Goal: Use online tool/utility: Utilize a website feature to perform a specific function

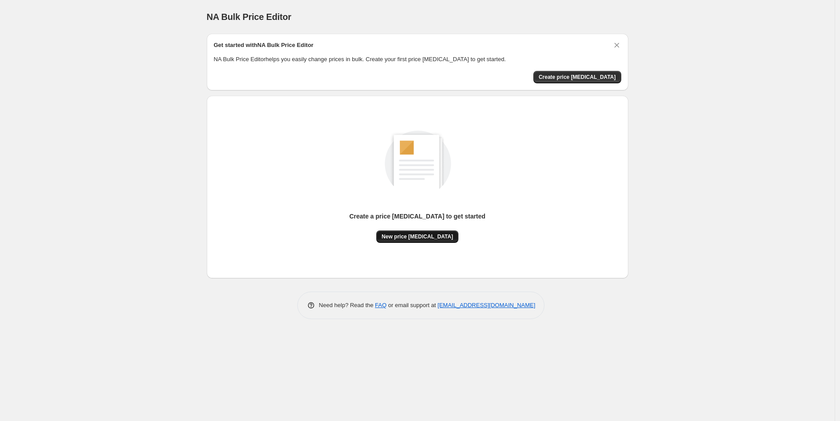
click at [418, 238] on span "New price [MEDICAL_DATA]" at bounding box center [416, 236] width 71 height 7
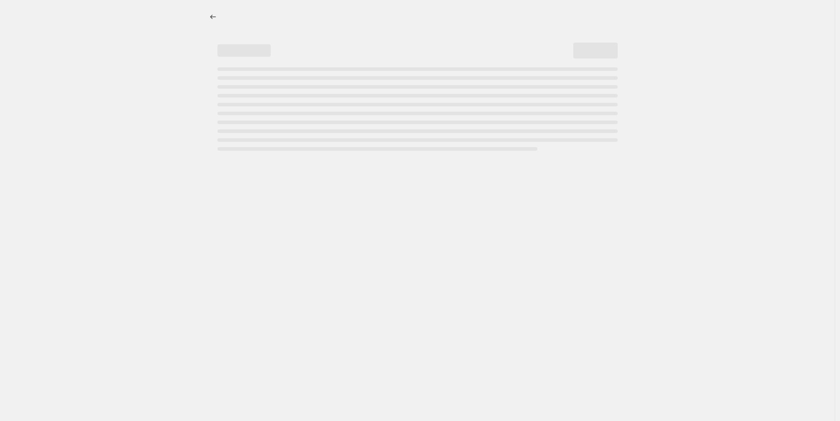
select select "percentage"
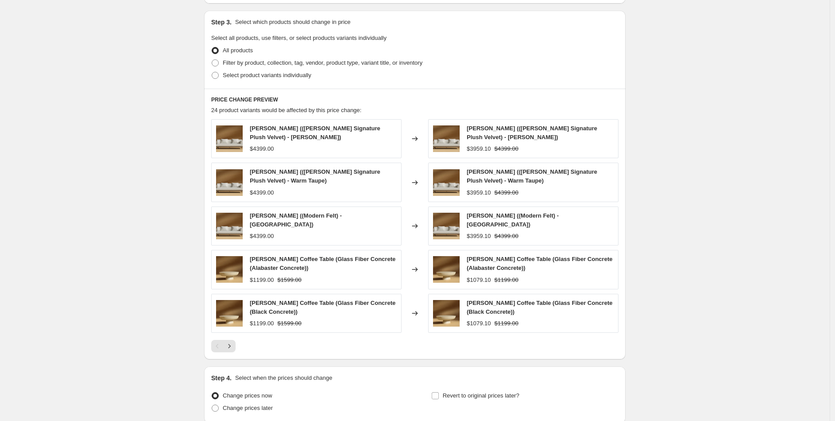
scroll to position [477, 0]
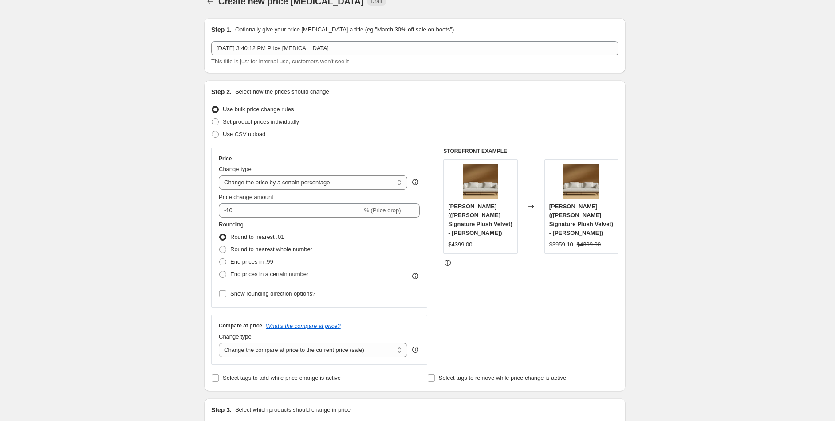
scroll to position [13, 0]
